Goal: Task Accomplishment & Management: Use online tool/utility

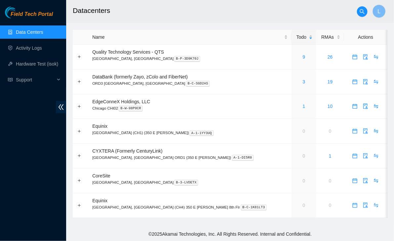
click at [36, 14] on span "Field Tech Portal" at bounding box center [32, 14] width 42 height 6
click at [353, 156] on icon "calendar" at bounding box center [355, 155] width 5 height 5
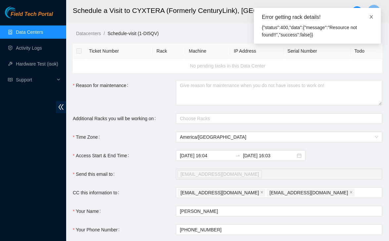
click at [372, 18] on icon "close" at bounding box center [372, 17] width 5 height 5
